Goal: Task Accomplishment & Management: Use online tool/utility

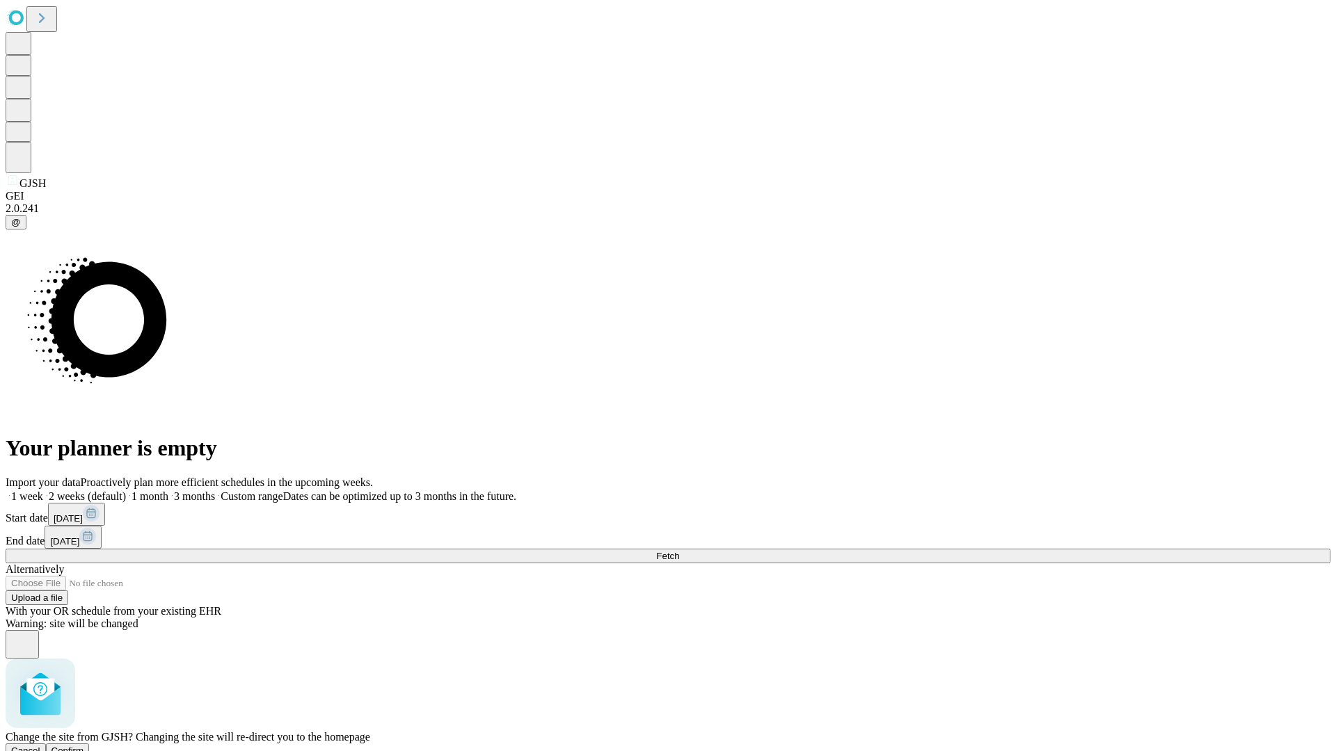
click at [84, 746] on span "Confirm" at bounding box center [67, 751] width 33 height 10
click at [43, 491] on label "1 week" at bounding box center [25, 497] width 38 height 12
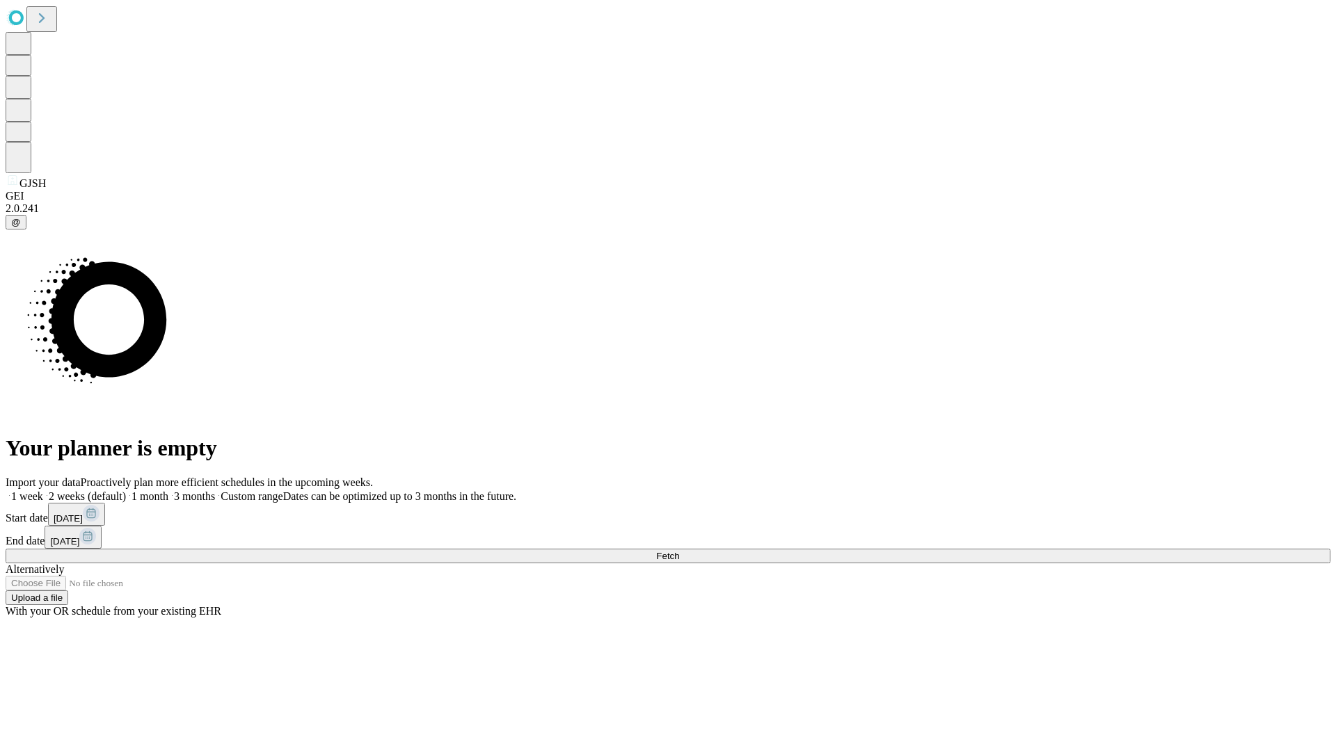
click at [679, 551] on span "Fetch" at bounding box center [667, 556] width 23 height 10
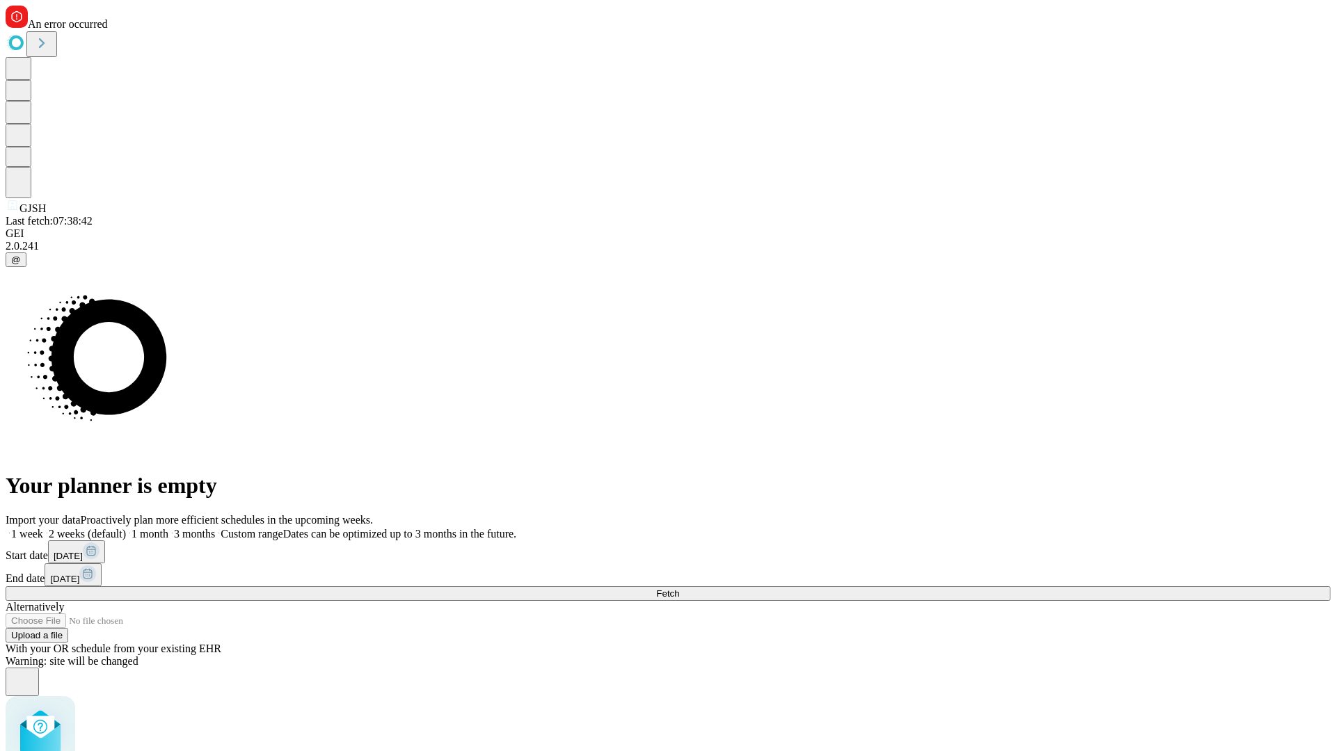
click at [43, 528] on label "1 week" at bounding box center [25, 534] width 38 height 12
click at [679, 589] on span "Fetch" at bounding box center [667, 594] width 23 height 10
click at [43, 528] on label "1 week" at bounding box center [25, 534] width 38 height 12
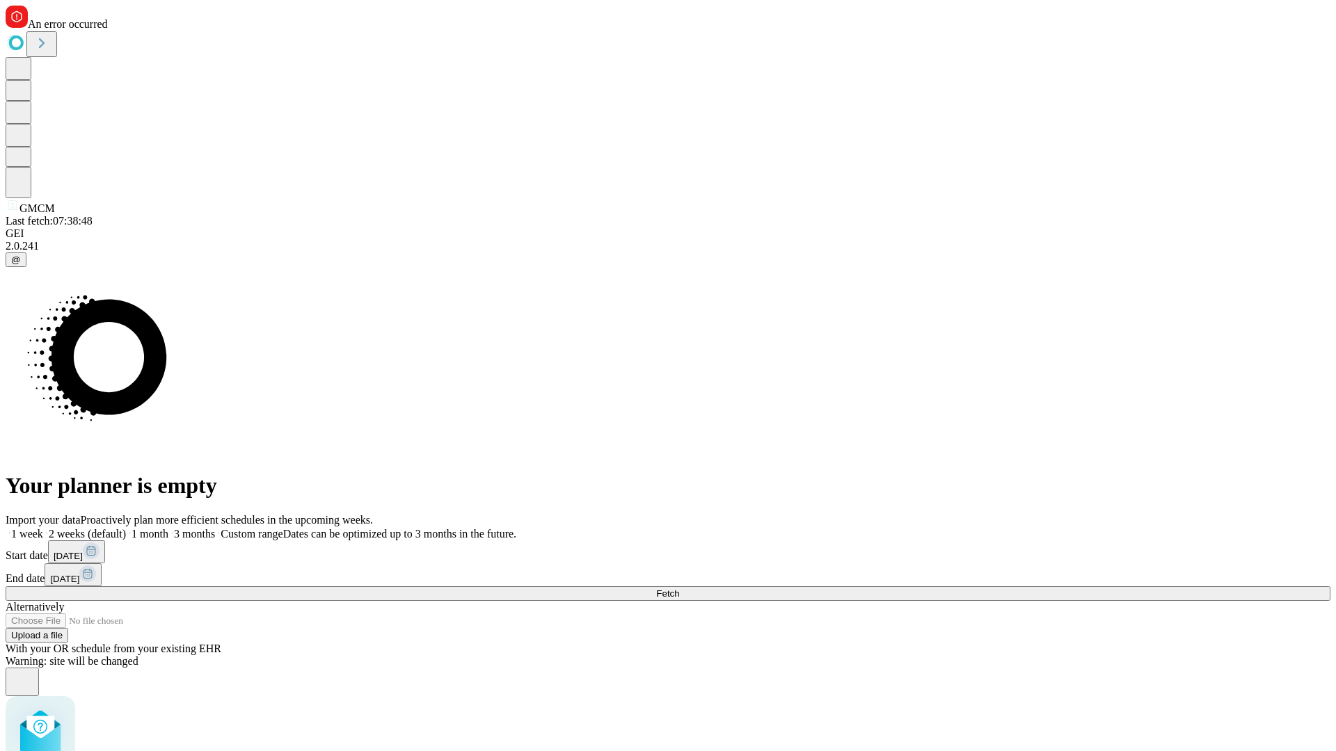
click at [679, 589] on span "Fetch" at bounding box center [667, 594] width 23 height 10
click at [43, 528] on label "1 week" at bounding box center [25, 534] width 38 height 12
click at [679, 589] on span "Fetch" at bounding box center [667, 594] width 23 height 10
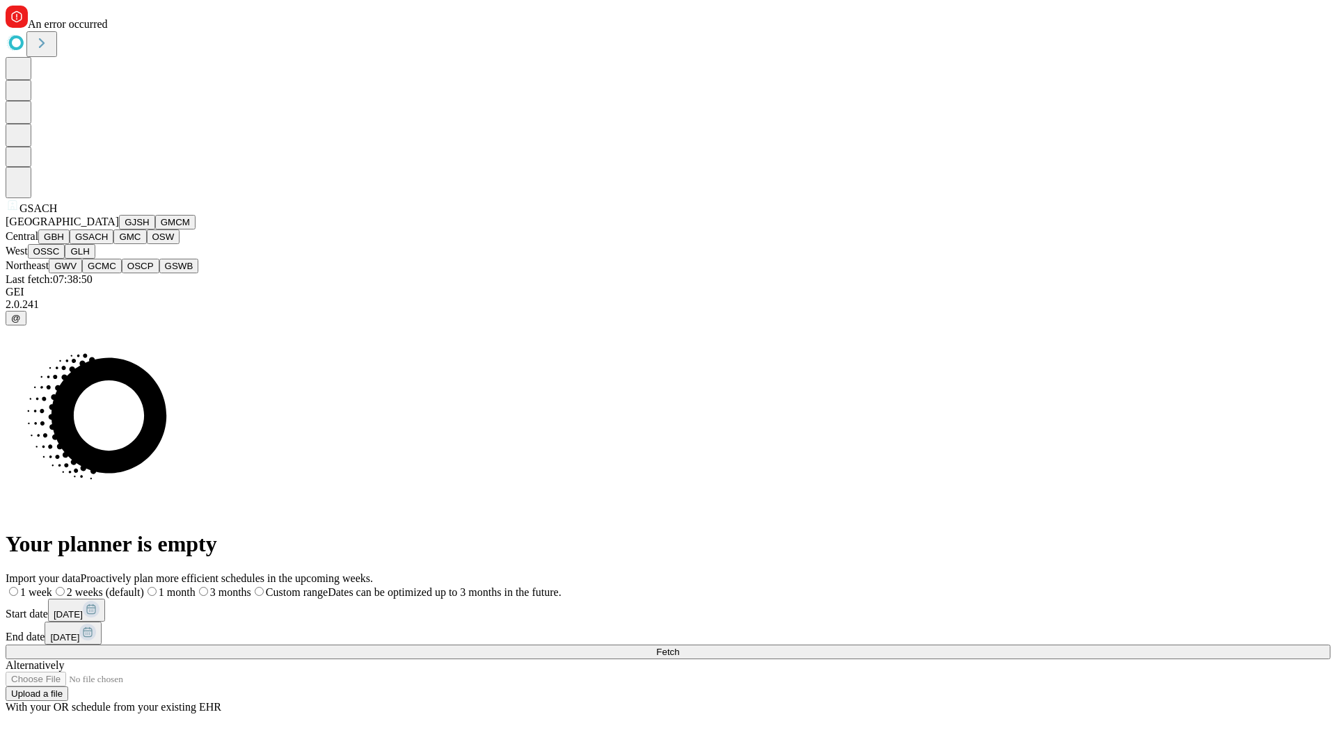
click at [113, 244] on button "GMC" at bounding box center [129, 237] width 33 height 15
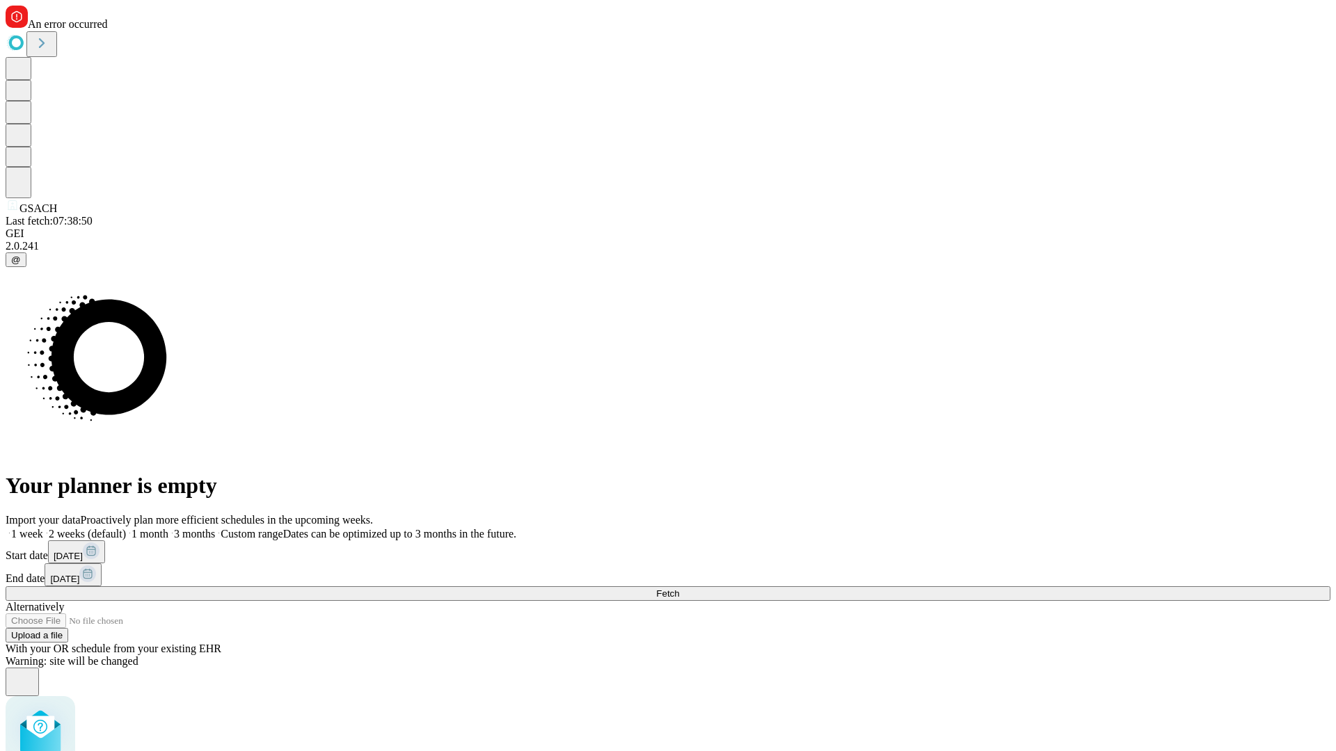
click at [43, 528] on label "1 week" at bounding box center [25, 534] width 38 height 12
click at [679, 589] on span "Fetch" at bounding box center [667, 594] width 23 height 10
click at [43, 528] on label "1 week" at bounding box center [25, 534] width 38 height 12
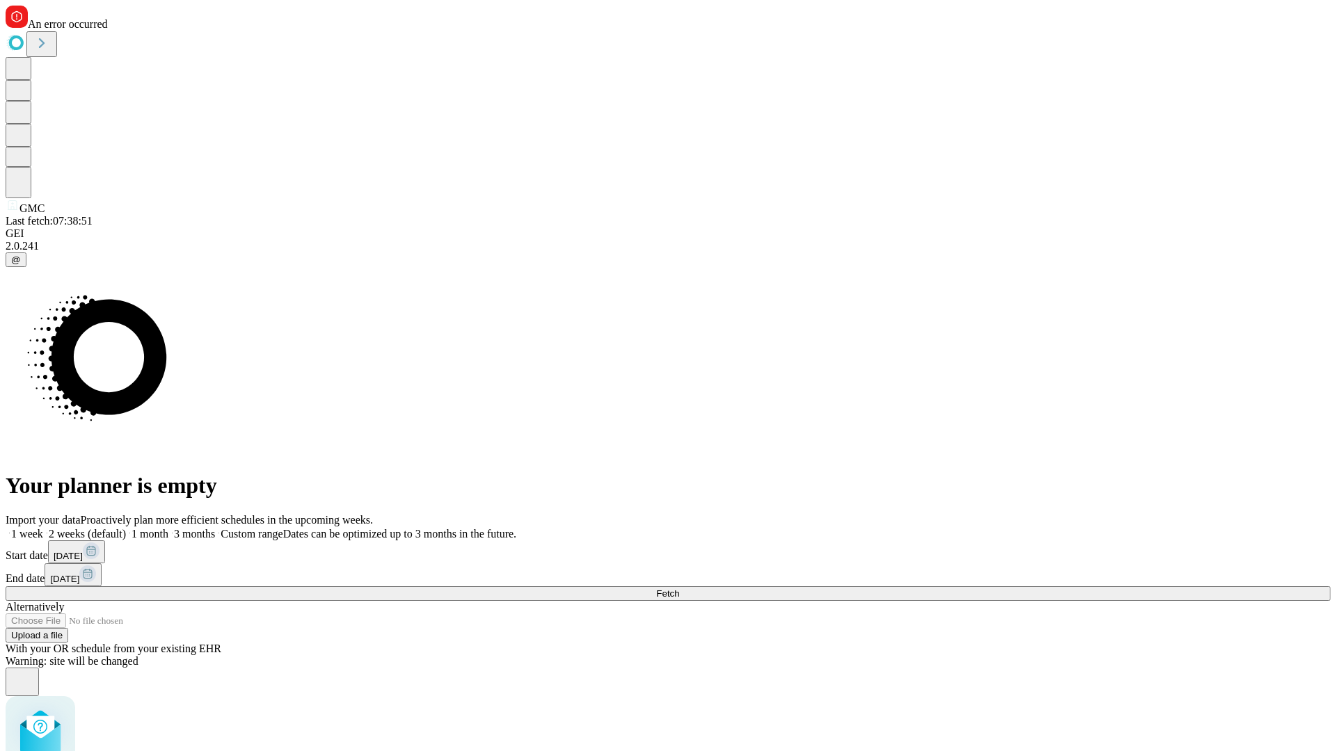
click at [679, 589] on span "Fetch" at bounding box center [667, 594] width 23 height 10
click at [43, 528] on label "1 week" at bounding box center [25, 534] width 38 height 12
click at [679, 589] on span "Fetch" at bounding box center [667, 594] width 23 height 10
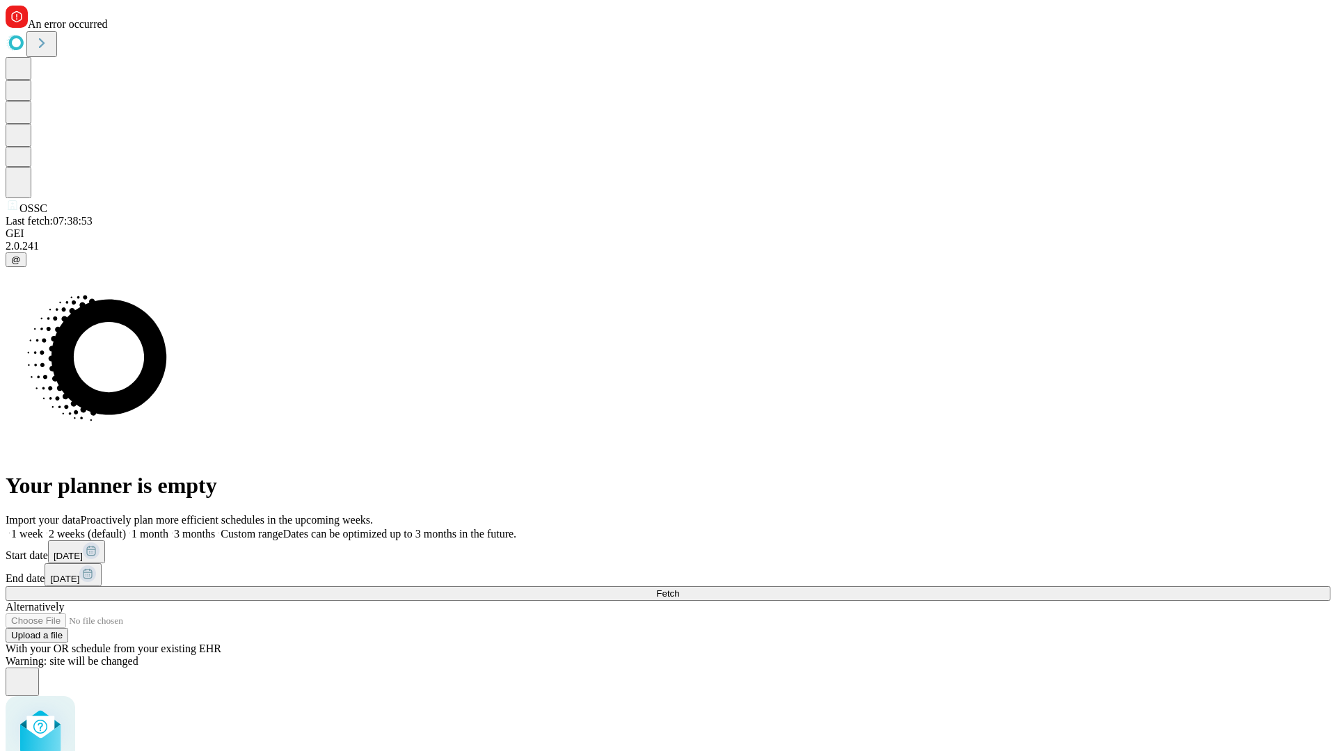
click at [43, 528] on label "1 week" at bounding box center [25, 534] width 38 height 12
click at [679, 589] on span "Fetch" at bounding box center [667, 594] width 23 height 10
click at [43, 528] on label "1 week" at bounding box center [25, 534] width 38 height 12
click at [679, 589] on span "Fetch" at bounding box center [667, 594] width 23 height 10
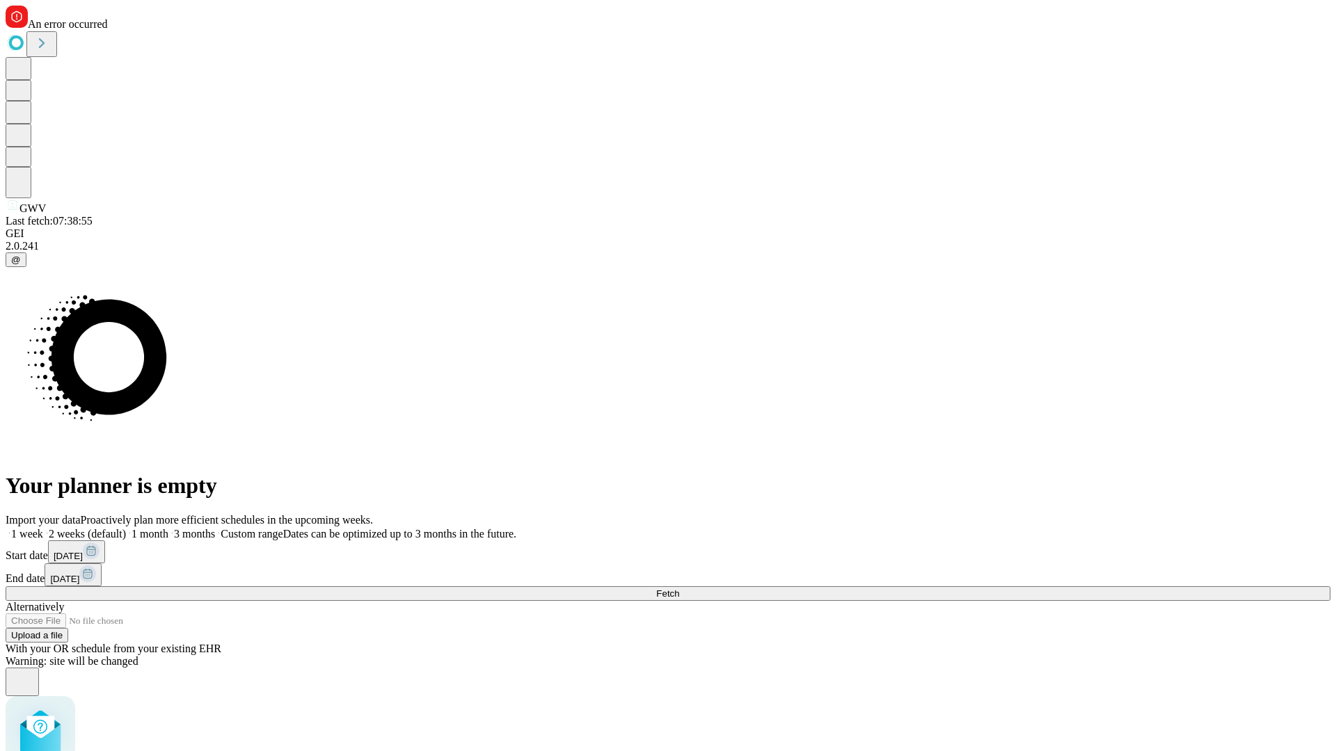
click at [43, 528] on label "1 week" at bounding box center [25, 534] width 38 height 12
click at [679, 589] on span "Fetch" at bounding box center [667, 594] width 23 height 10
click at [43, 528] on label "1 week" at bounding box center [25, 534] width 38 height 12
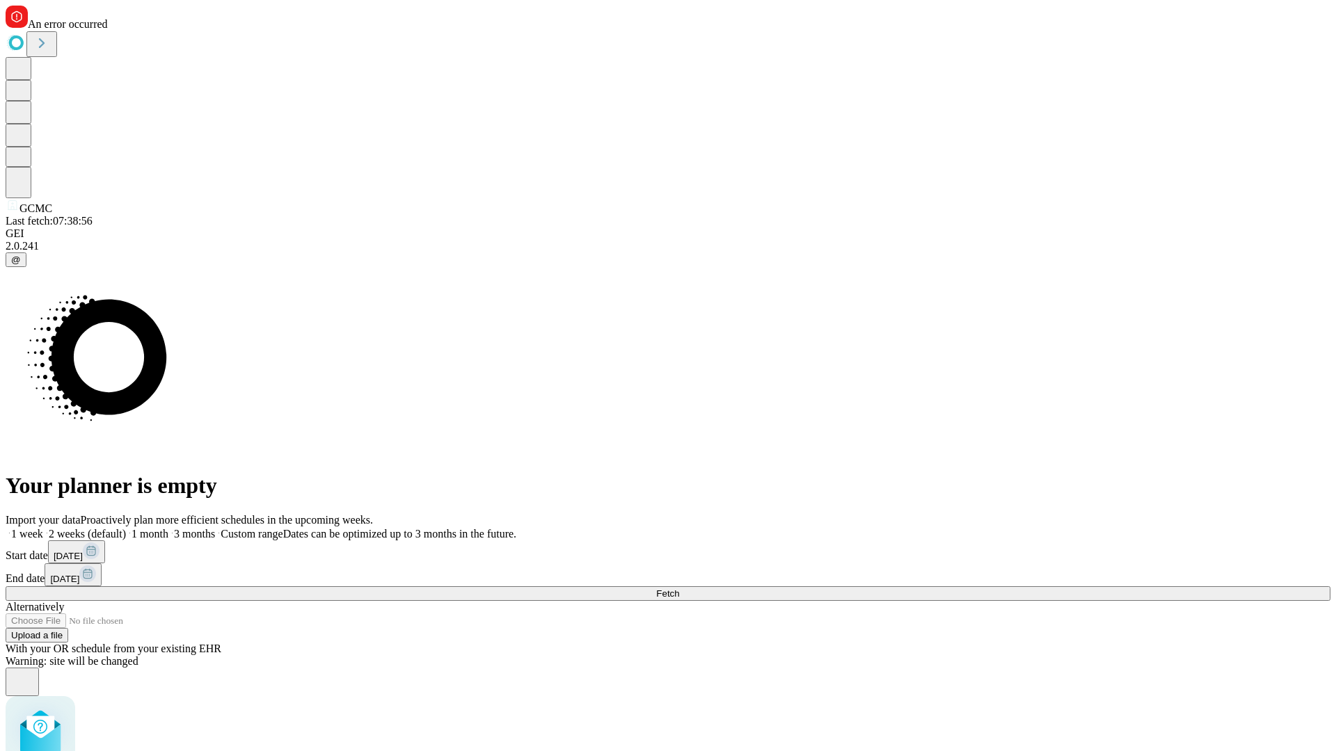
click at [679, 589] on span "Fetch" at bounding box center [667, 594] width 23 height 10
click at [43, 528] on label "1 week" at bounding box center [25, 534] width 38 height 12
click at [679, 589] on span "Fetch" at bounding box center [667, 594] width 23 height 10
